Goal: Information Seeking & Learning: Find specific fact

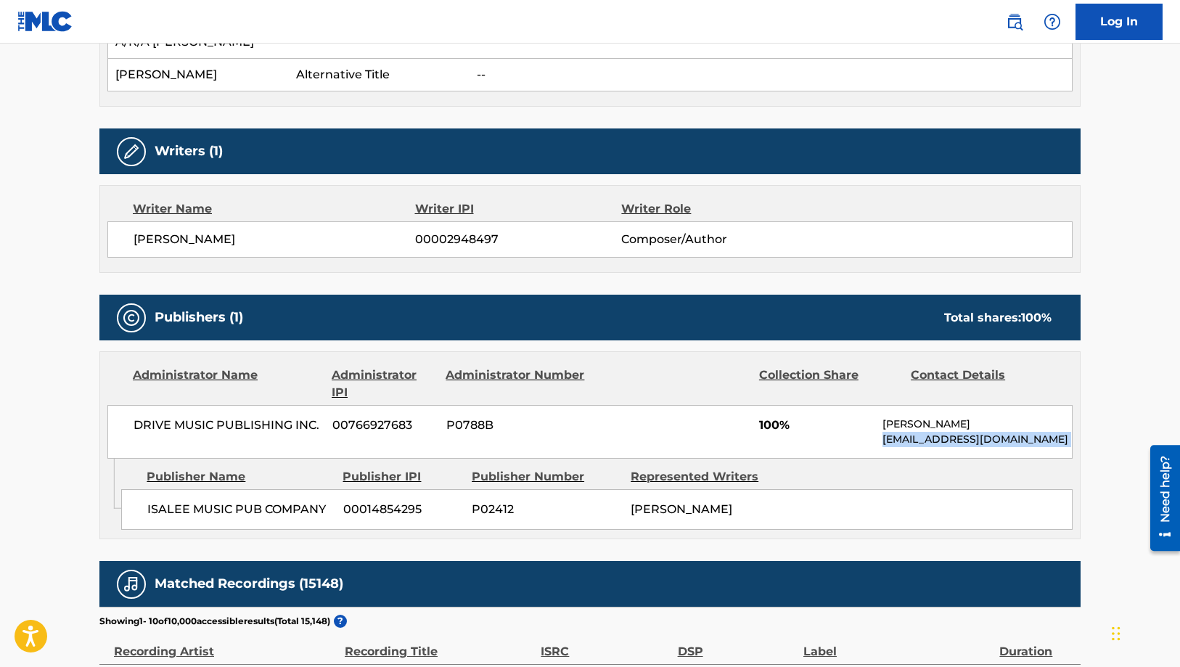
click at [1018, 23] on img at bounding box center [1014, 21] width 17 height 17
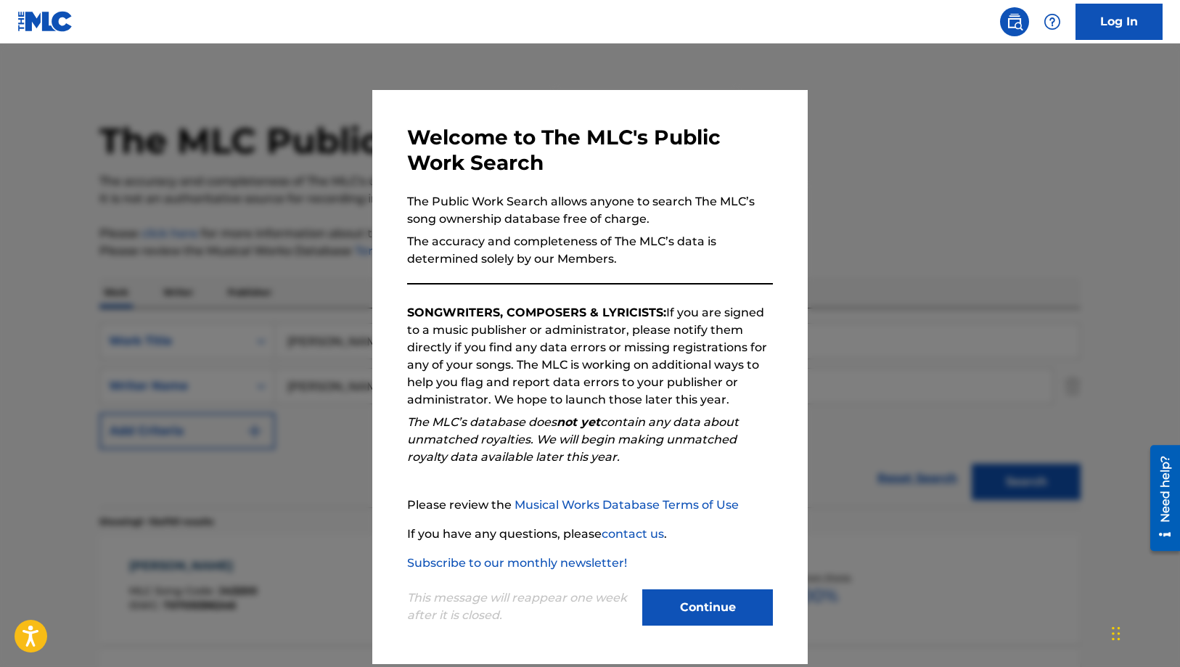
click at [1051, 183] on div at bounding box center [590, 377] width 1180 height 667
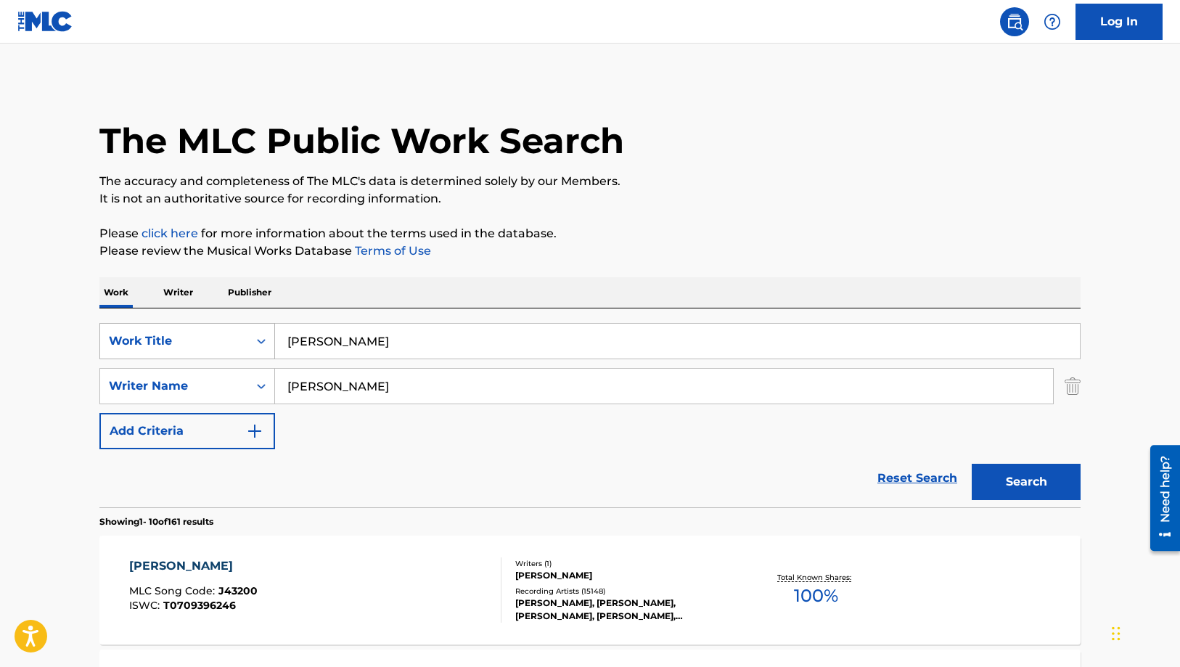
drag, startPoint x: 487, startPoint y: 343, endPoint x: 257, endPoint y: 345, distance: 230.0
click at [255, 345] on div "SearchWithCriteriaecbe4541-90d1-4846-b06a-ddfc98d941db Work Title [PERSON_NAME]" at bounding box center [589, 341] width 981 height 36
paste input "Songbird"
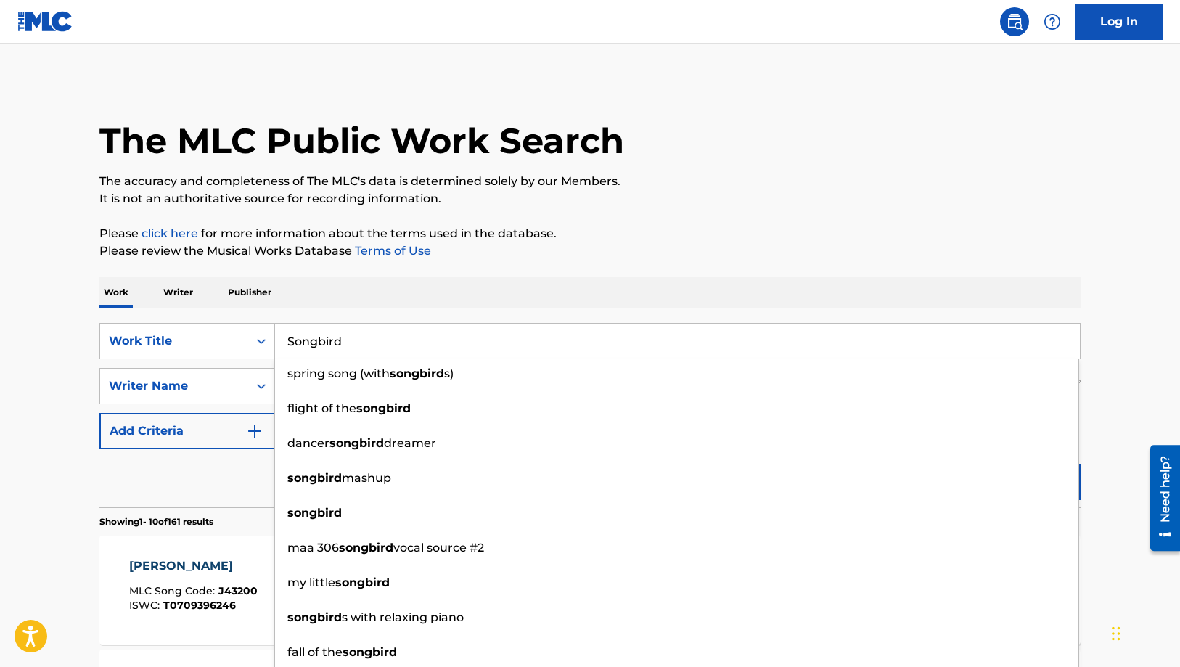
type input "Songbird"
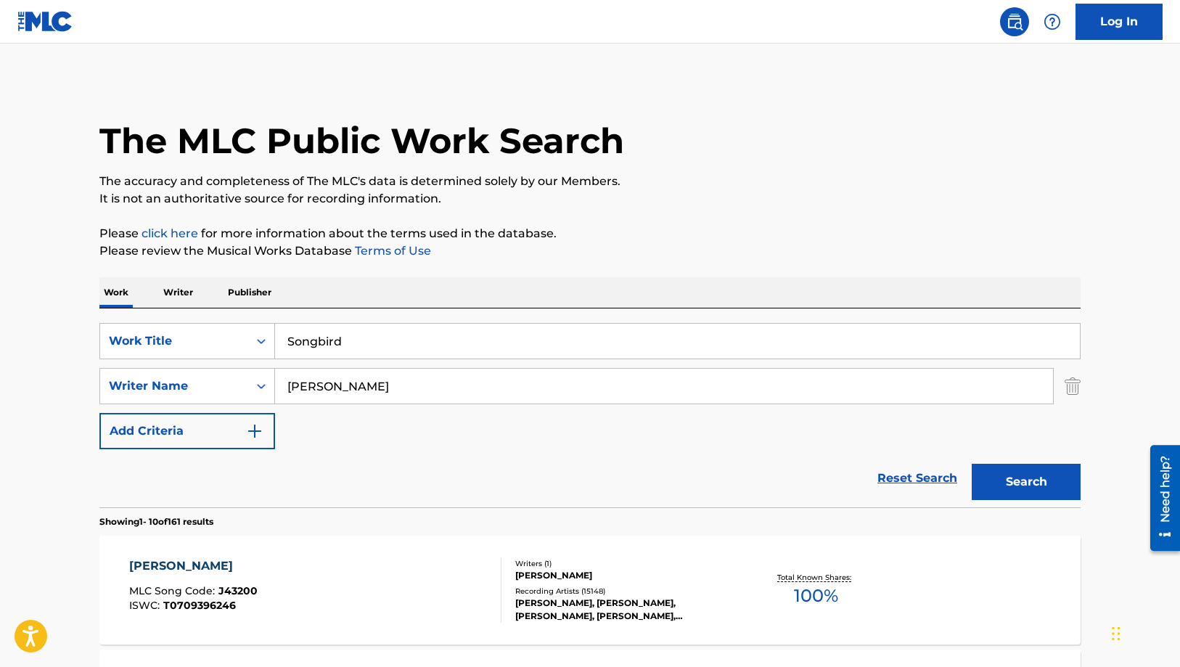
click at [406, 308] on div "Work Writer Publisher" at bounding box center [589, 292] width 981 height 31
drag, startPoint x: 357, startPoint y: 379, endPoint x: 263, endPoint y: 391, distance: 94.3
click at [263, 391] on div "SearchWithCriteria6dfd7699-0279-4edb-b4c5-4cbf4ba92174 Writer Name [PERSON_NAME]" at bounding box center [589, 386] width 981 height 36
click at [972, 464] on button "Search" at bounding box center [1026, 482] width 109 height 36
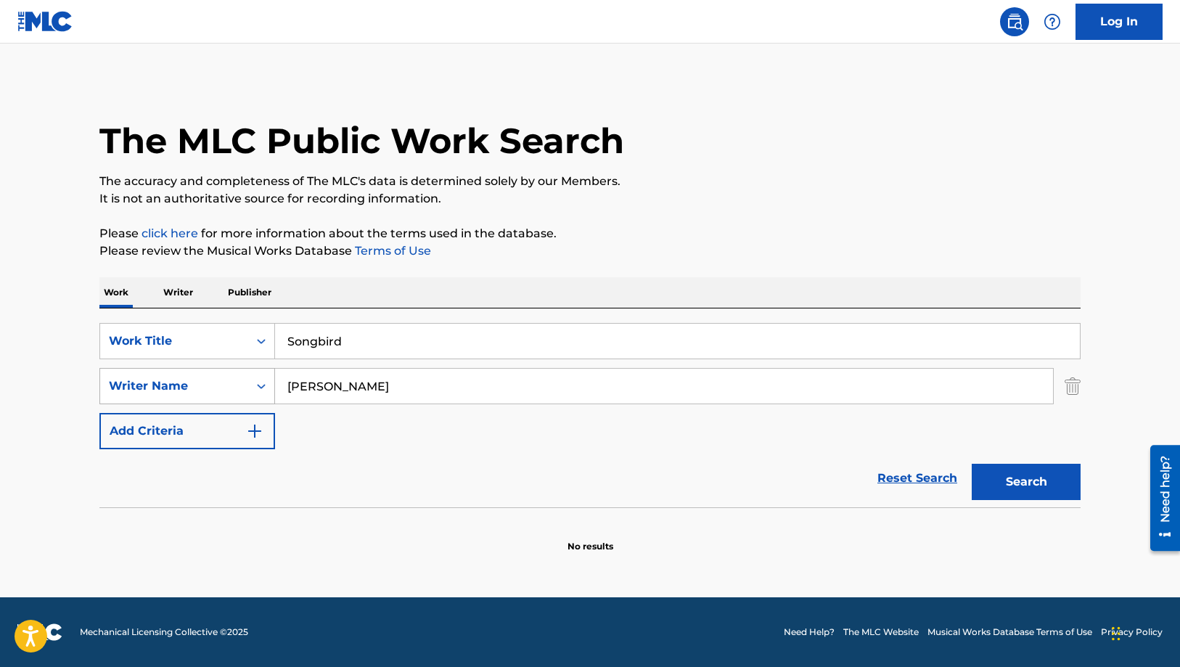
drag, startPoint x: 214, startPoint y: 390, endPoint x: 189, endPoint y: 390, distance: 25.4
click at [189, 390] on div "SearchWithCriteria6dfd7699-0279-4edb-b4c5-4cbf4ba92174 Writer Name [PERSON_NAME]" at bounding box center [589, 386] width 981 height 36
paste input "McV"
type input "[PERSON_NAME]"
click at [972, 464] on button "Search" at bounding box center [1026, 482] width 109 height 36
